Goal: Task Accomplishment & Management: Use online tool/utility

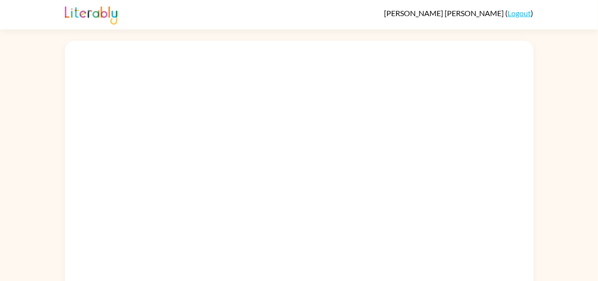
click at [296, 208] on div at bounding box center [299, 176] width 468 height 270
click at [288, 151] on div at bounding box center [299, 176] width 468 height 270
click at [323, 143] on div at bounding box center [299, 176] width 468 height 270
click at [336, 141] on div at bounding box center [299, 176] width 468 height 270
click at [338, 147] on div at bounding box center [299, 176] width 468 height 270
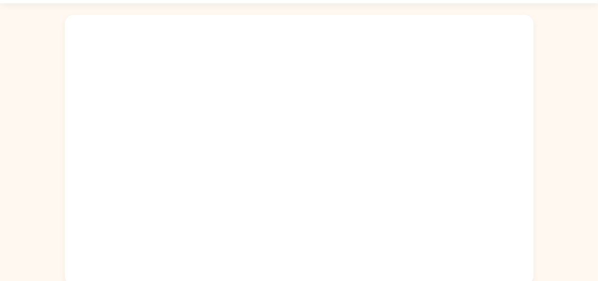
scroll to position [30, 0]
click at [417, 169] on div at bounding box center [299, 145] width 468 height 270
click at [450, 156] on div at bounding box center [299, 145] width 468 height 270
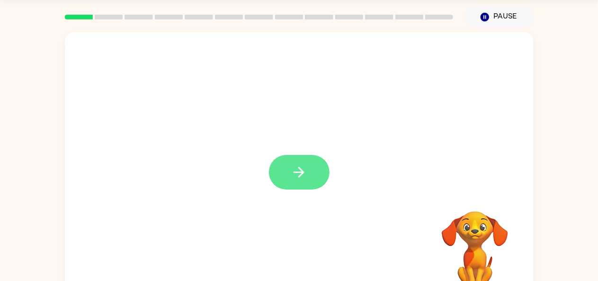
click at [317, 168] on button "button" at bounding box center [299, 172] width 61 height 35
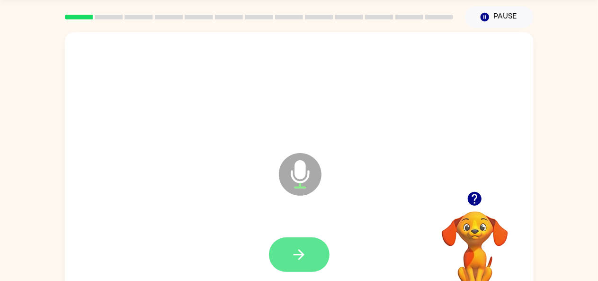
click at [303, 267] on button "button" at bounding box center [299, 254] width 61 height 35
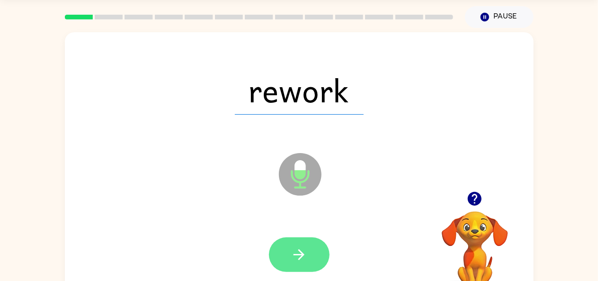
click at [304, 255] on icon "button" at bounding box center [299, 254] width 17 height 17
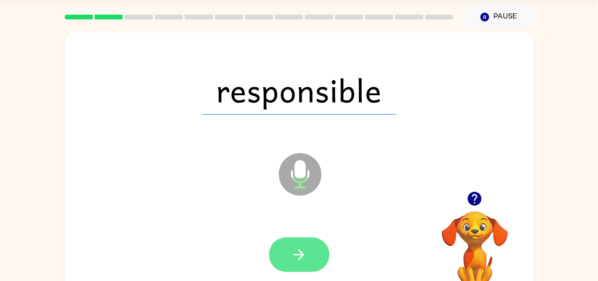
click at [308, 247] on button "button" at bounding box center [299, 254] width 61 height 35
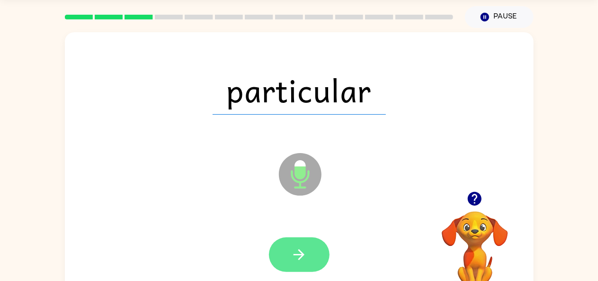
click at [309, 261] on button "button" at bounding box center [299, 254] width 61 height 35
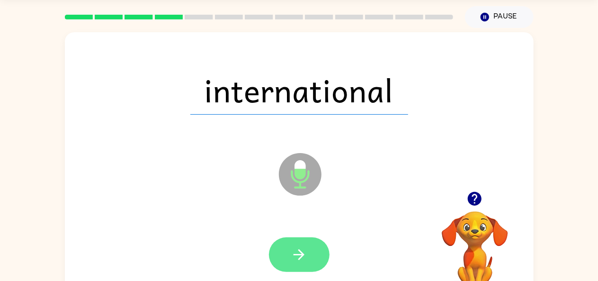
click at [300, 254] on icon "button" at bounding box center [298, 254] width 11 height 11
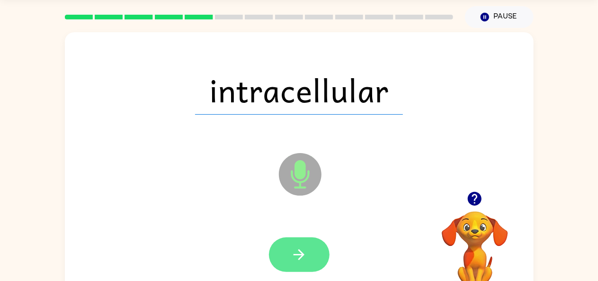
click at [305, 255] on icon "button" at bounding box center [299, 254] width 17 height 17
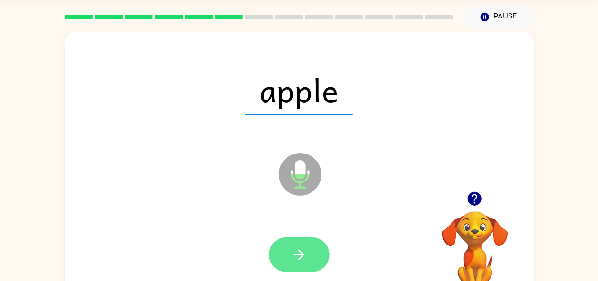
click at [309, 259] on button "button" at bounding box center [299, 254] width 61 height 35
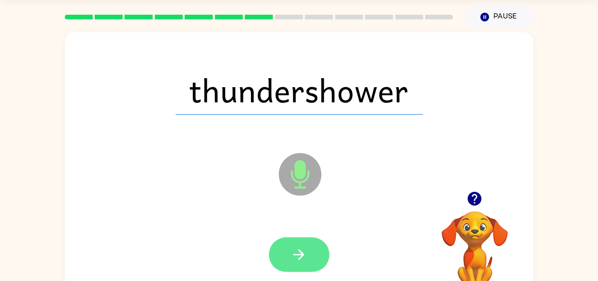
click at [302, 258] on icon "button" at bounding box center [299, 254] width 17 height 17
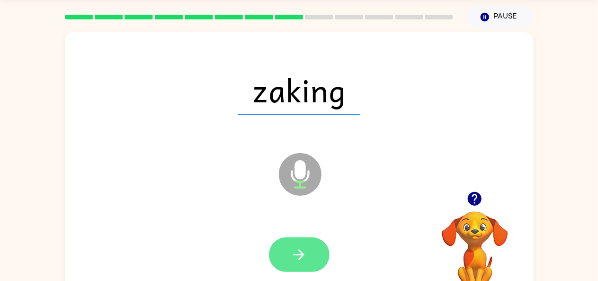
click at [303, 255] on icon "button" at bounding box center [298, 254] width 11 height 11
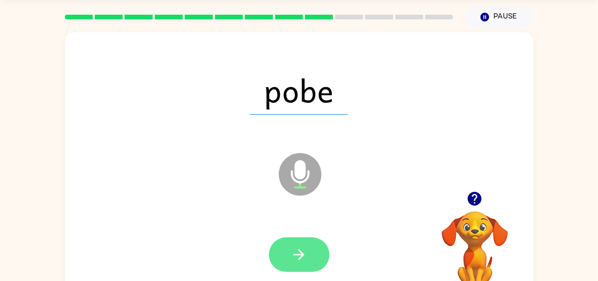
click at [311, 265] on button "button" at bounding box center [299, 254] width 61 height 35
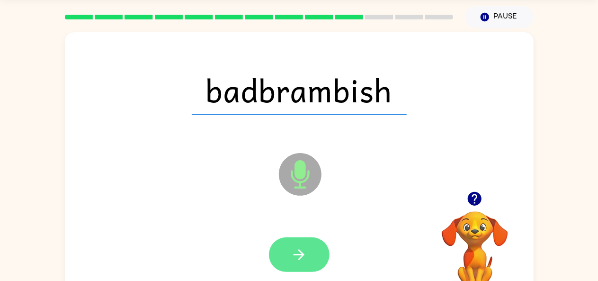
click at [291, 248] on icon "button" at bounding box center [299, 254] width 17 height 17
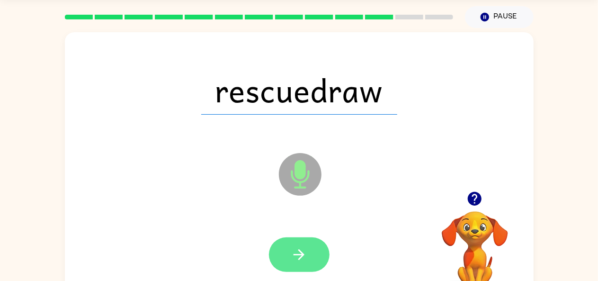
click at [310, 259] on button "button" at bounding box center [299, 254] width 61 height 35
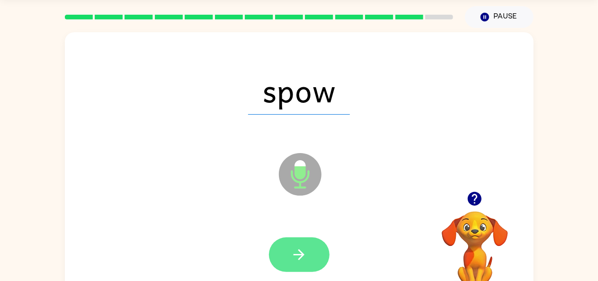
click at [307, 254] on button "button" at bounding box center [299, 254] width 61 height 35
